Goal: Navigation & Orientation: Find specific page/section

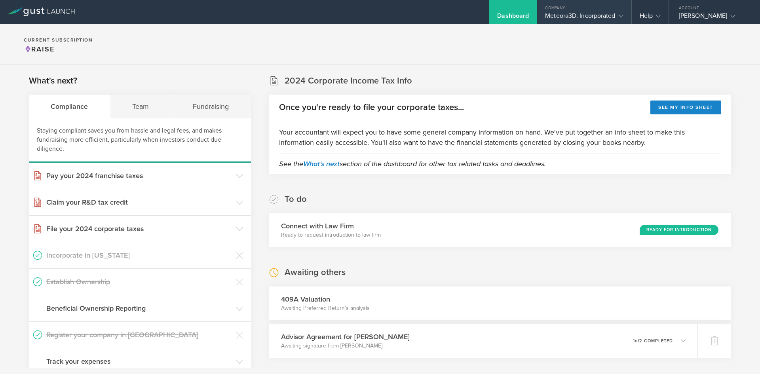
click at [586, 11] on div "Company" at bounding box center [584, 6] width 94 height 12
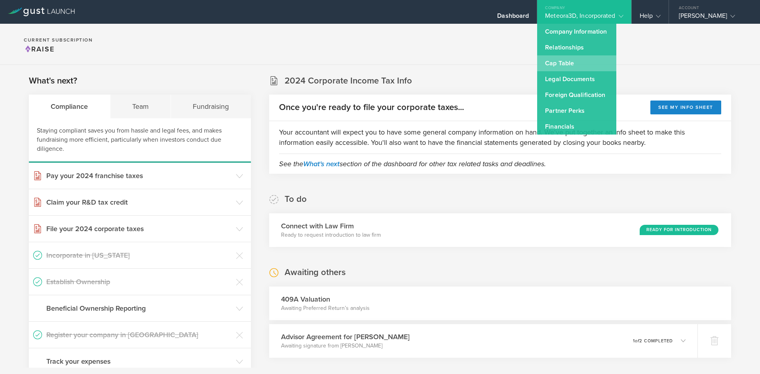
click at [583, 59] on link "Cap Table" at bounding box center [576, 63] width 79 height 16
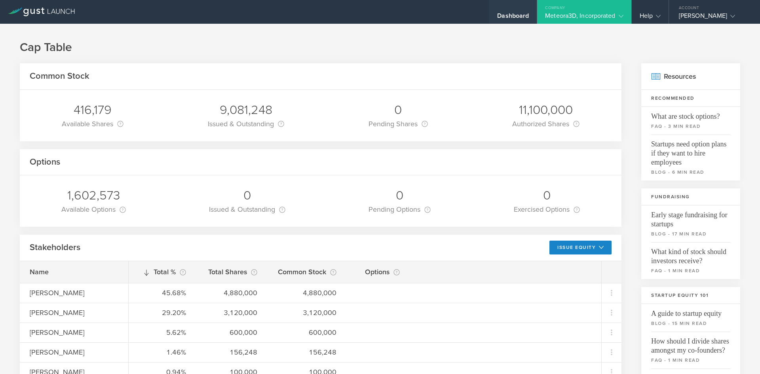
click at [521, 19] on div "Dashboard" at bounding box center [513, 18] width 32 height 12
